Goal: Information Seeking & Learning: Learn about a topic

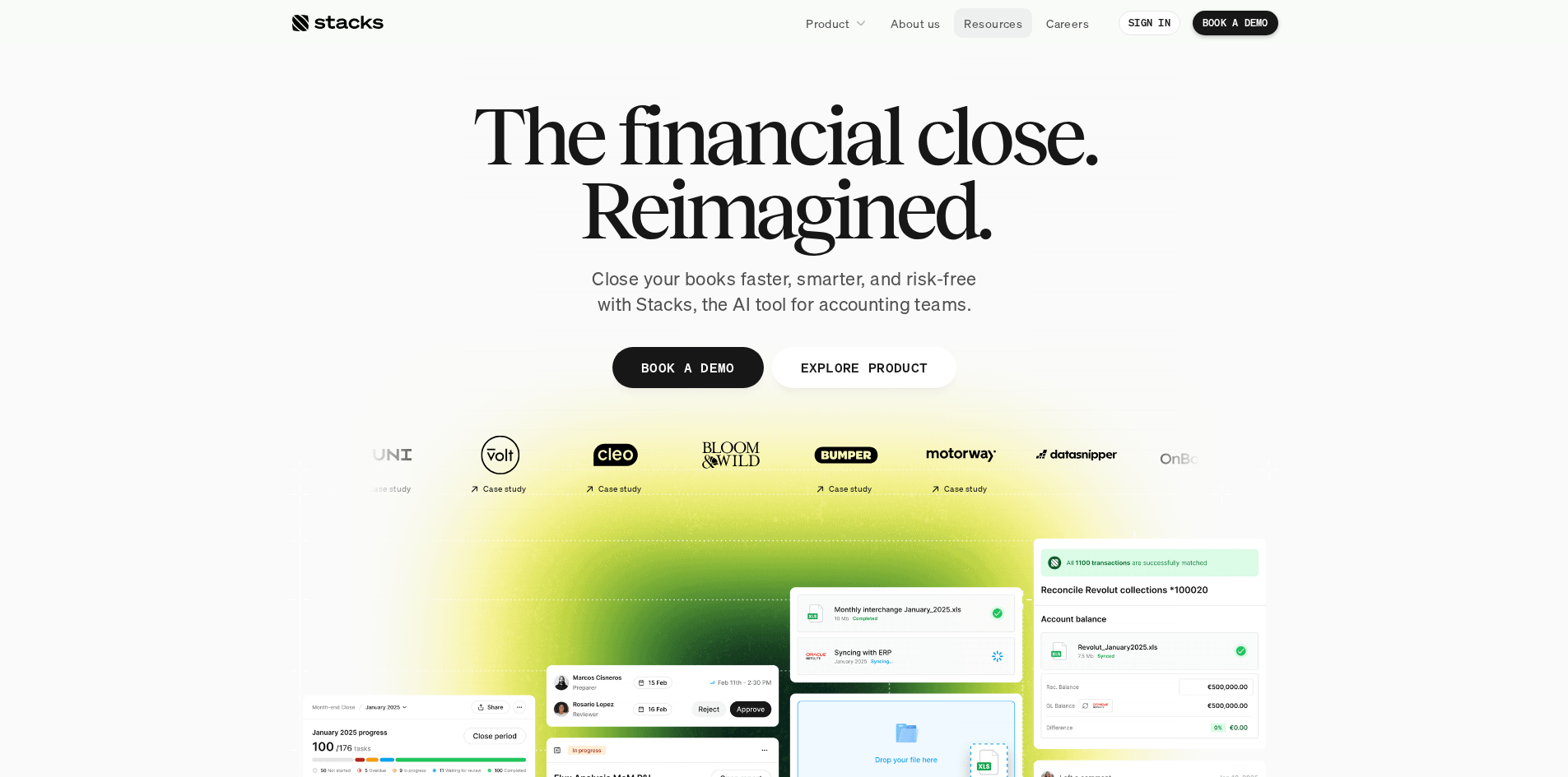
click at [1003, 25] on p "Resources" at bounding box center [993, 24] width 59 height 17
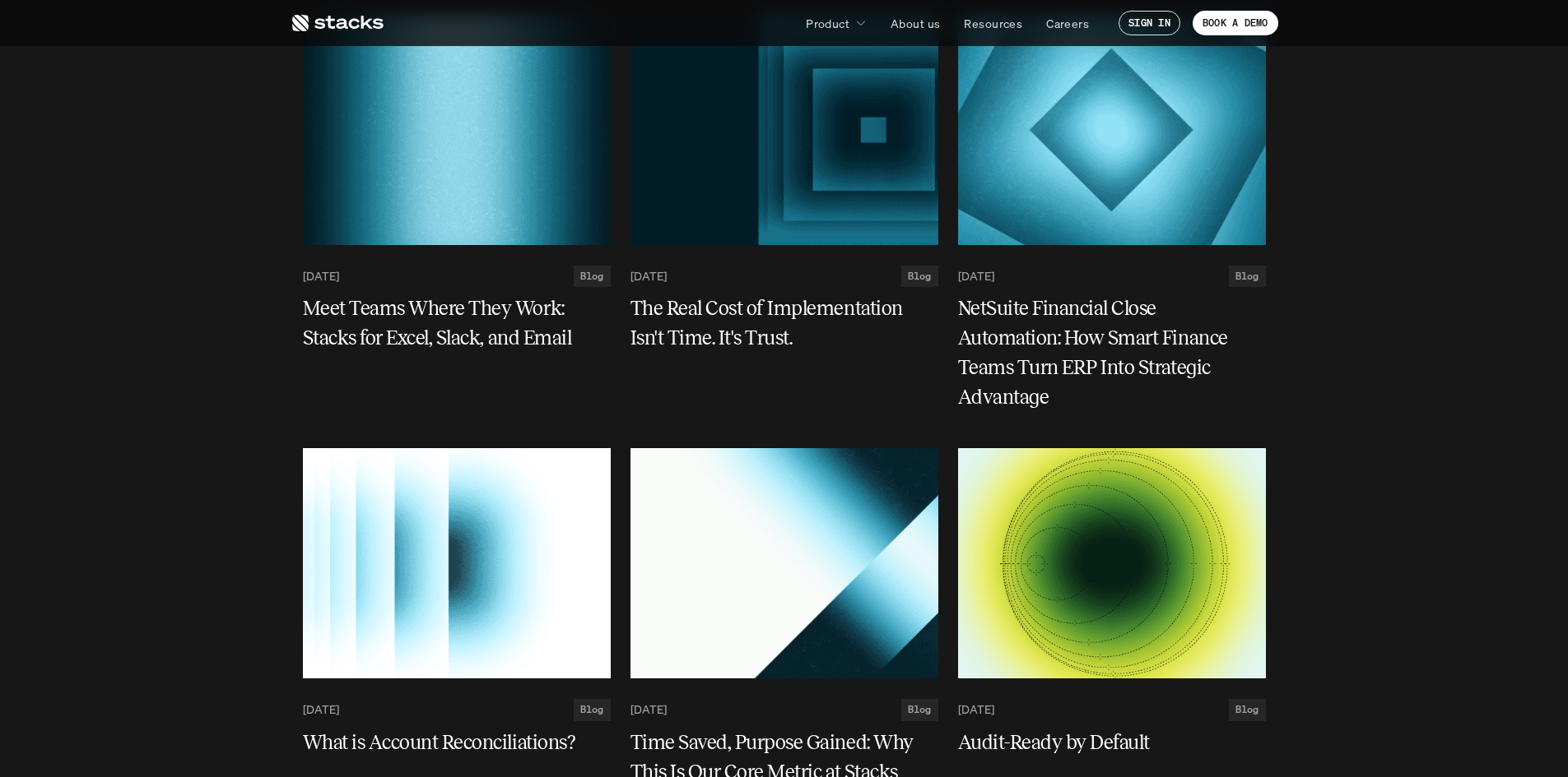
scroll to position [2887, 0]
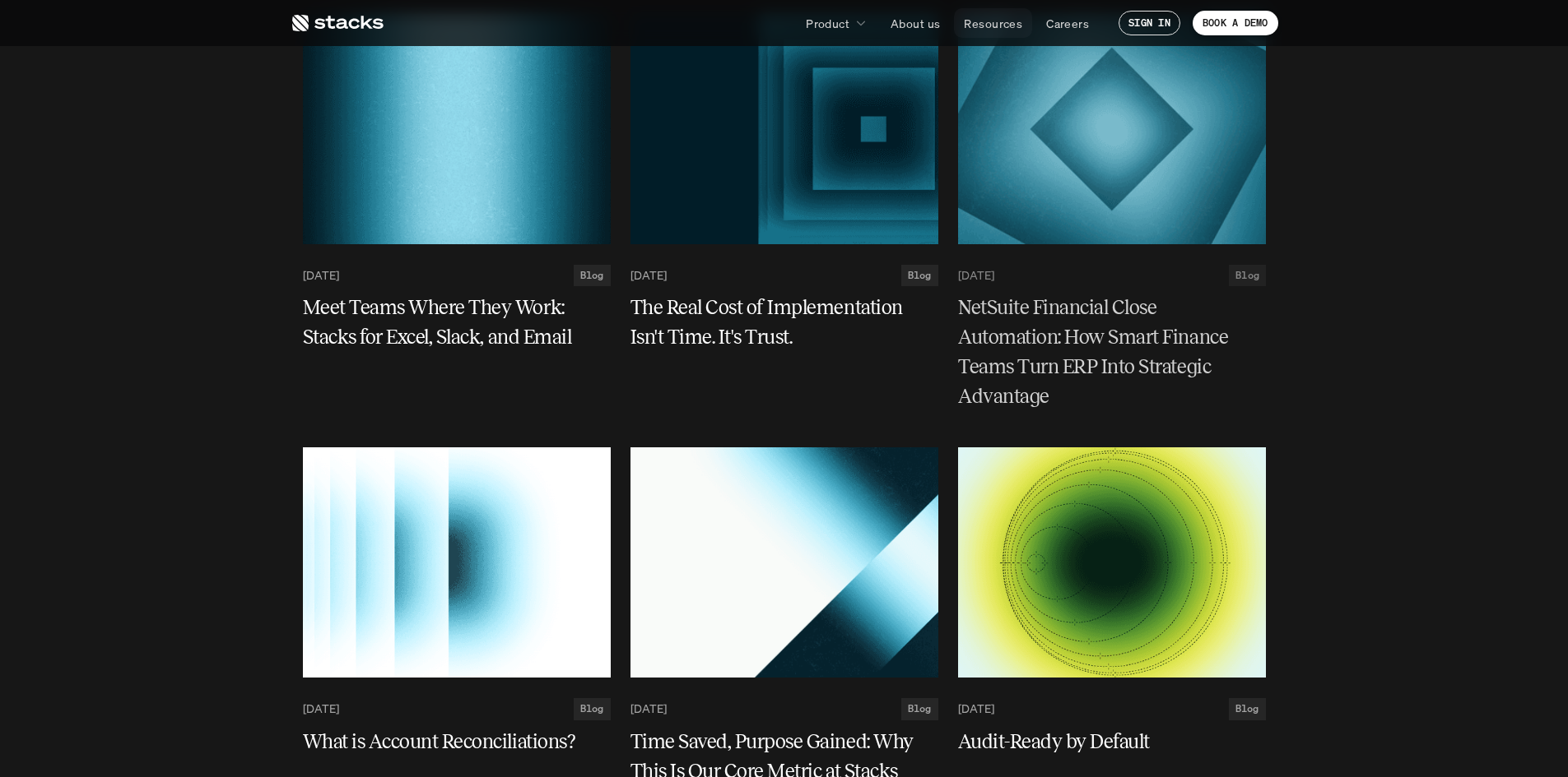
click at [993, 24] on p "Resources" at bounding box center [993, 24] width 59 height 17
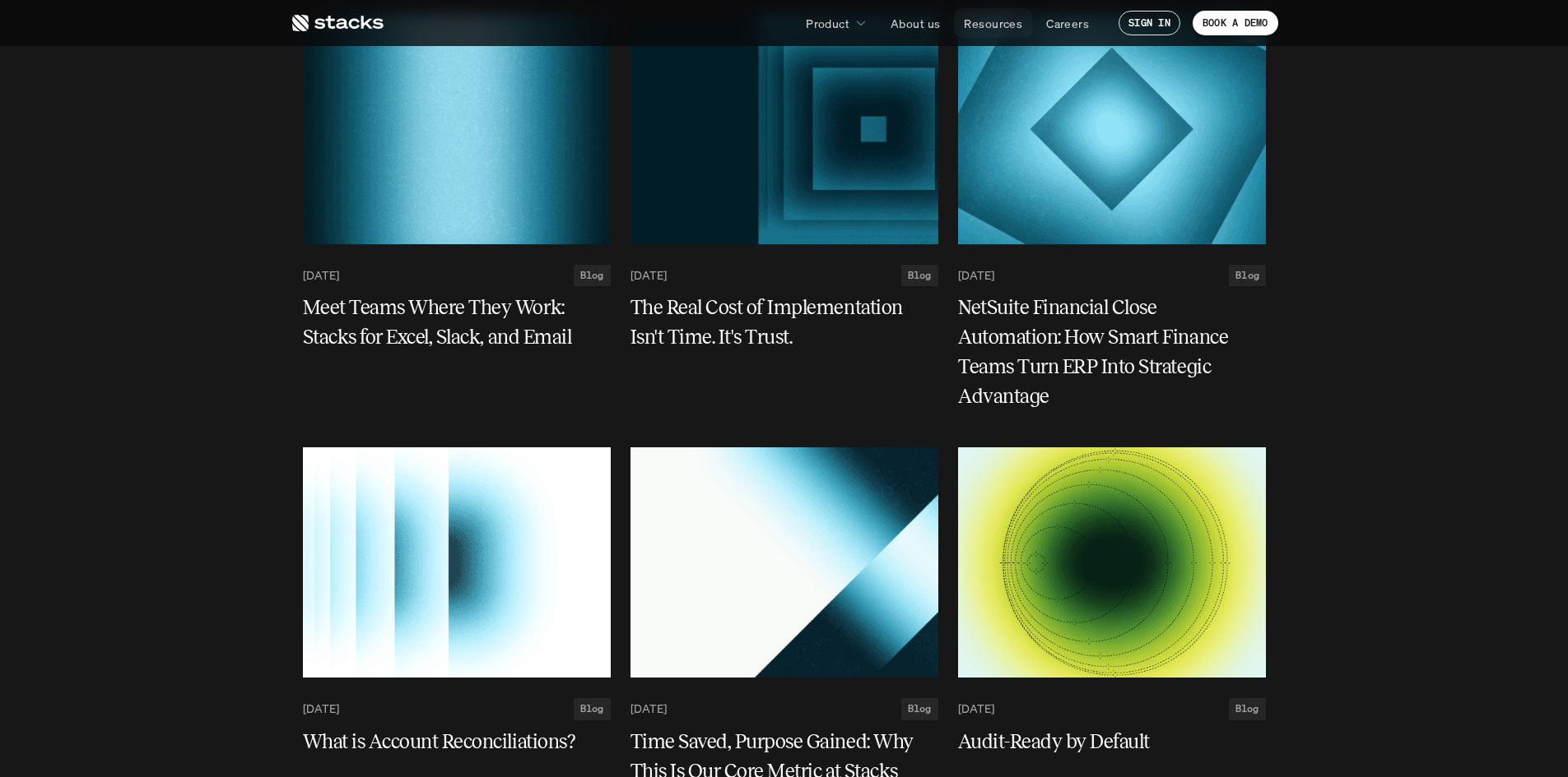
scroll to position [0, 0]
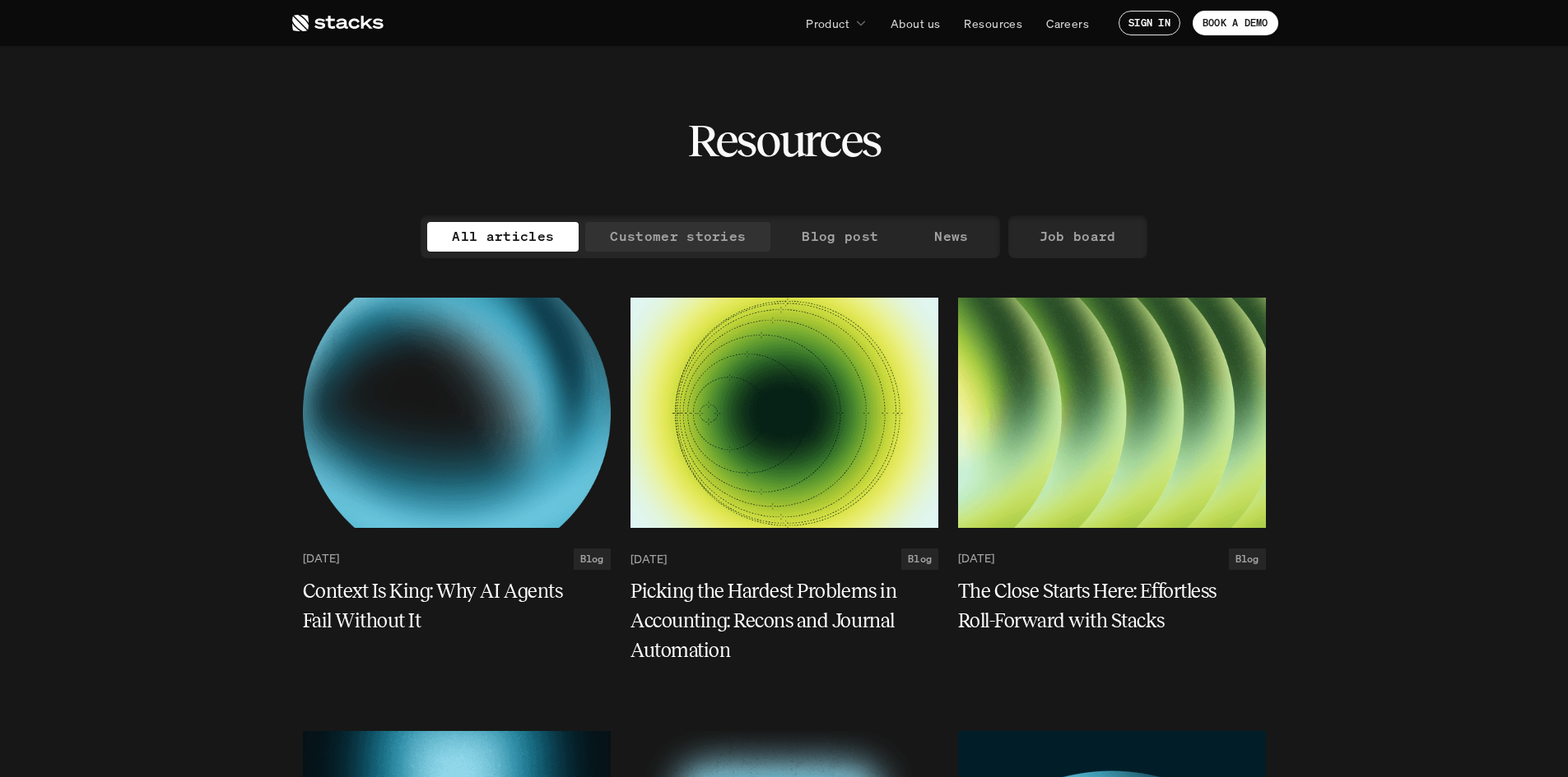
click at [704, 243] on p "Customer stories" at bounding box center [678, 236] width 136 height 24
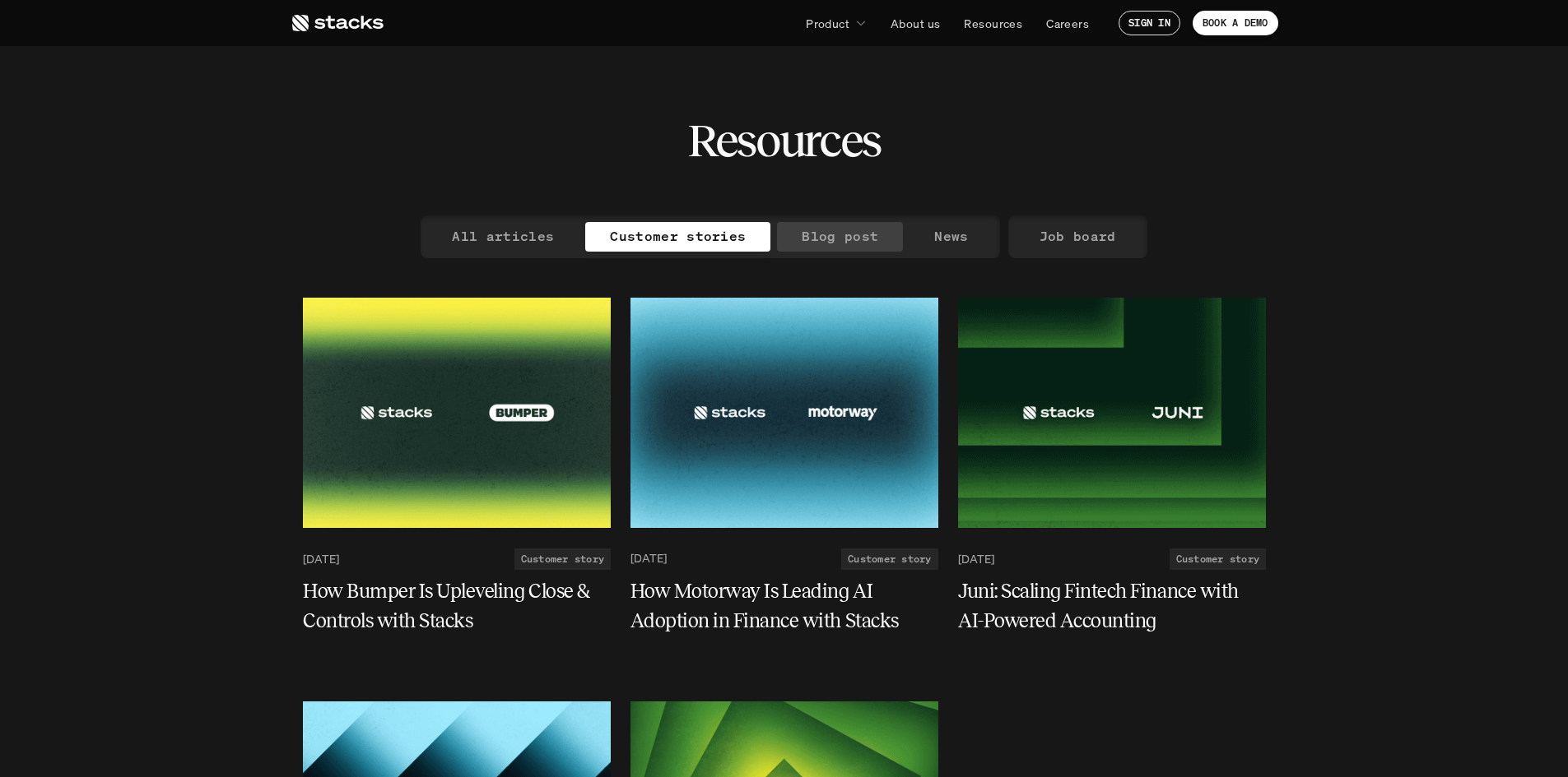
click at [854, 238] on p "Blog post" at bounding box center [840, 236] width 77 height 24
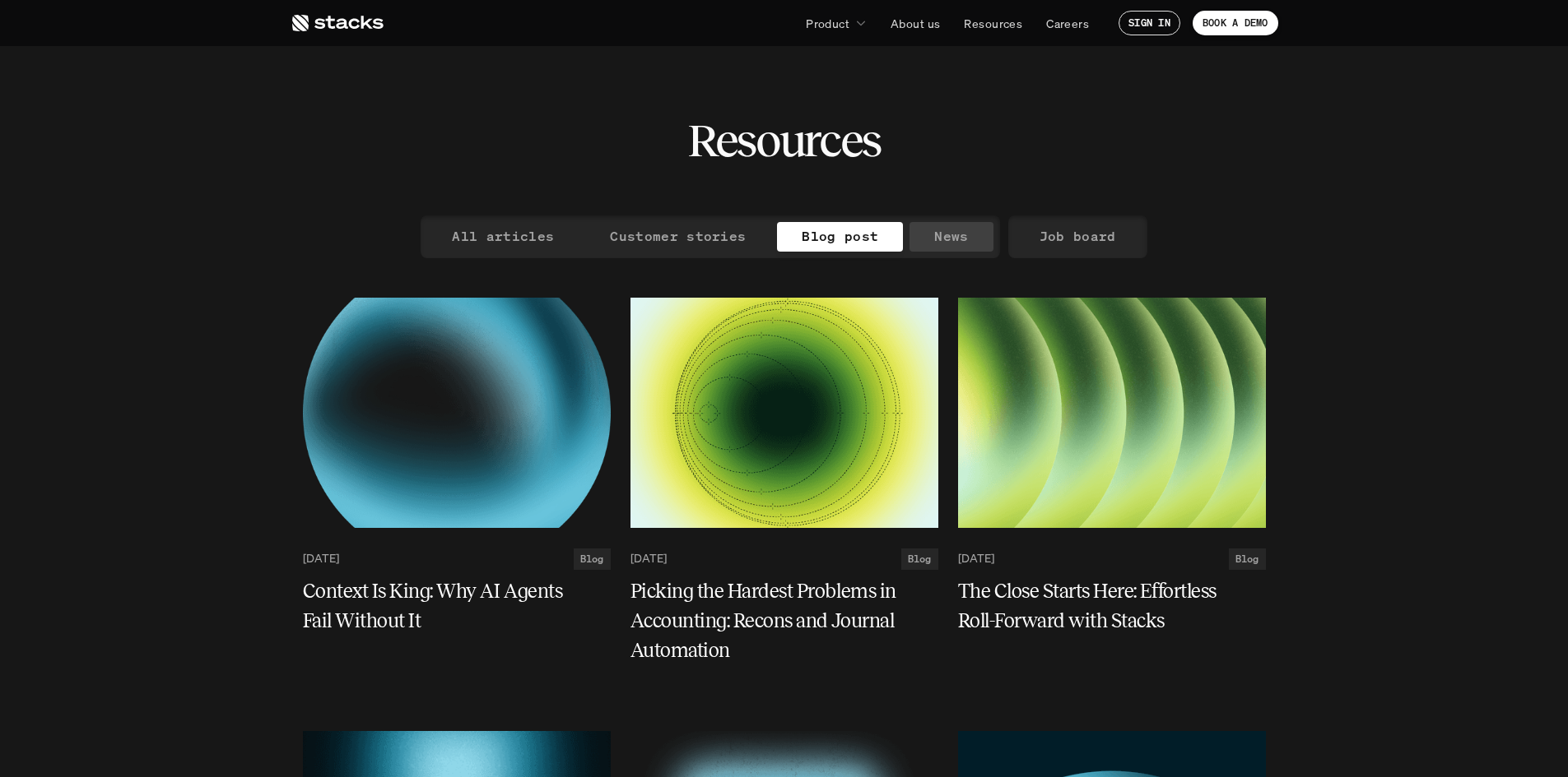
click at [957, 238] on p "News" at bounding box center [951, 236] width 34 height 24
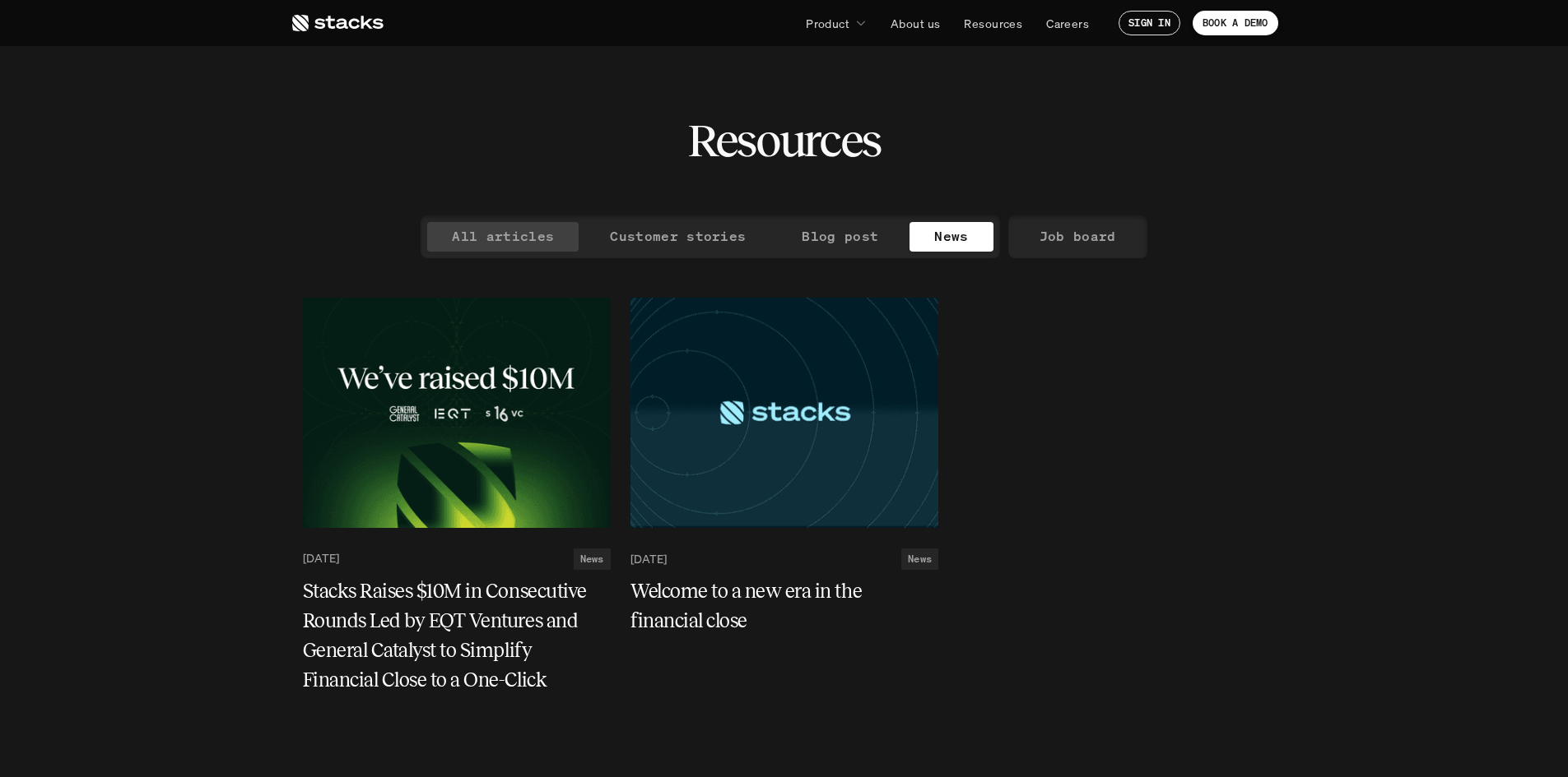
click at [532, 235] on p "All articles" at bounding box center [503, 236] width 102 height 24
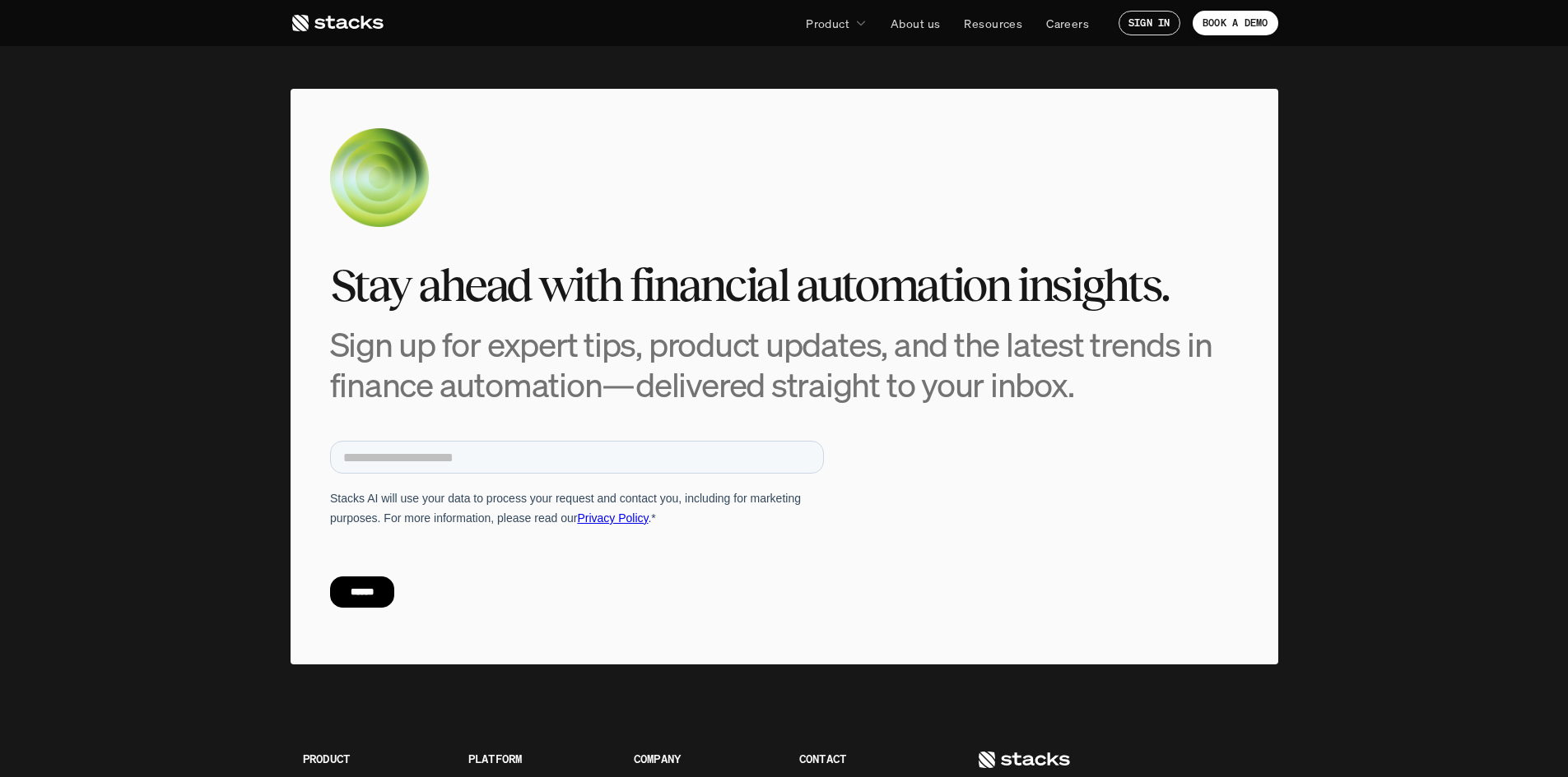
scroll to position [6811, 0]
